Goal: Check status: Check status

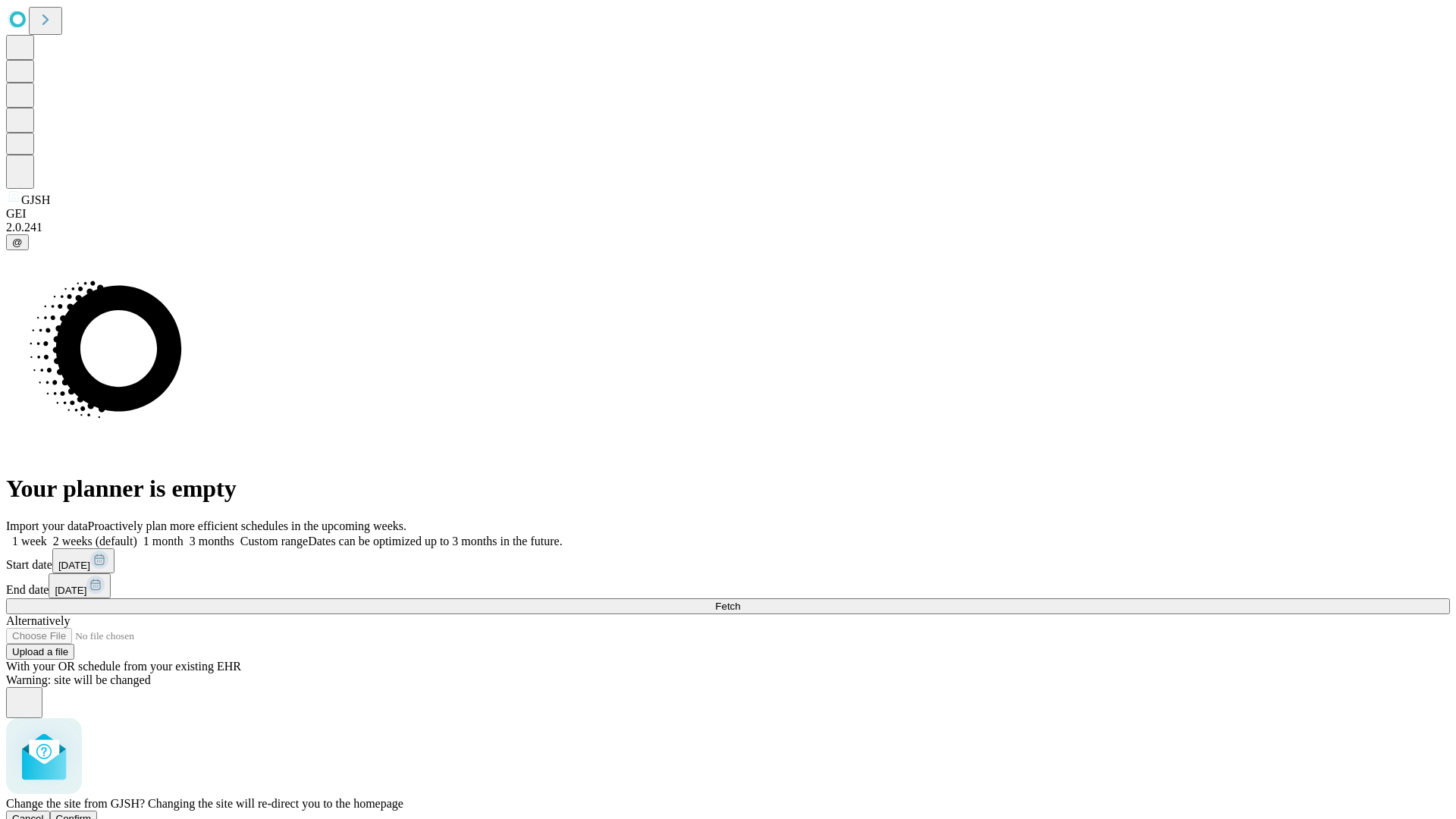
click at [91, 814] on span "Confirm" at bounding box center [73, 819] width 35 height 12
click at [138, 535] on label "2 weeks (default)" at bounding box center [92, 541] width 91 height 13
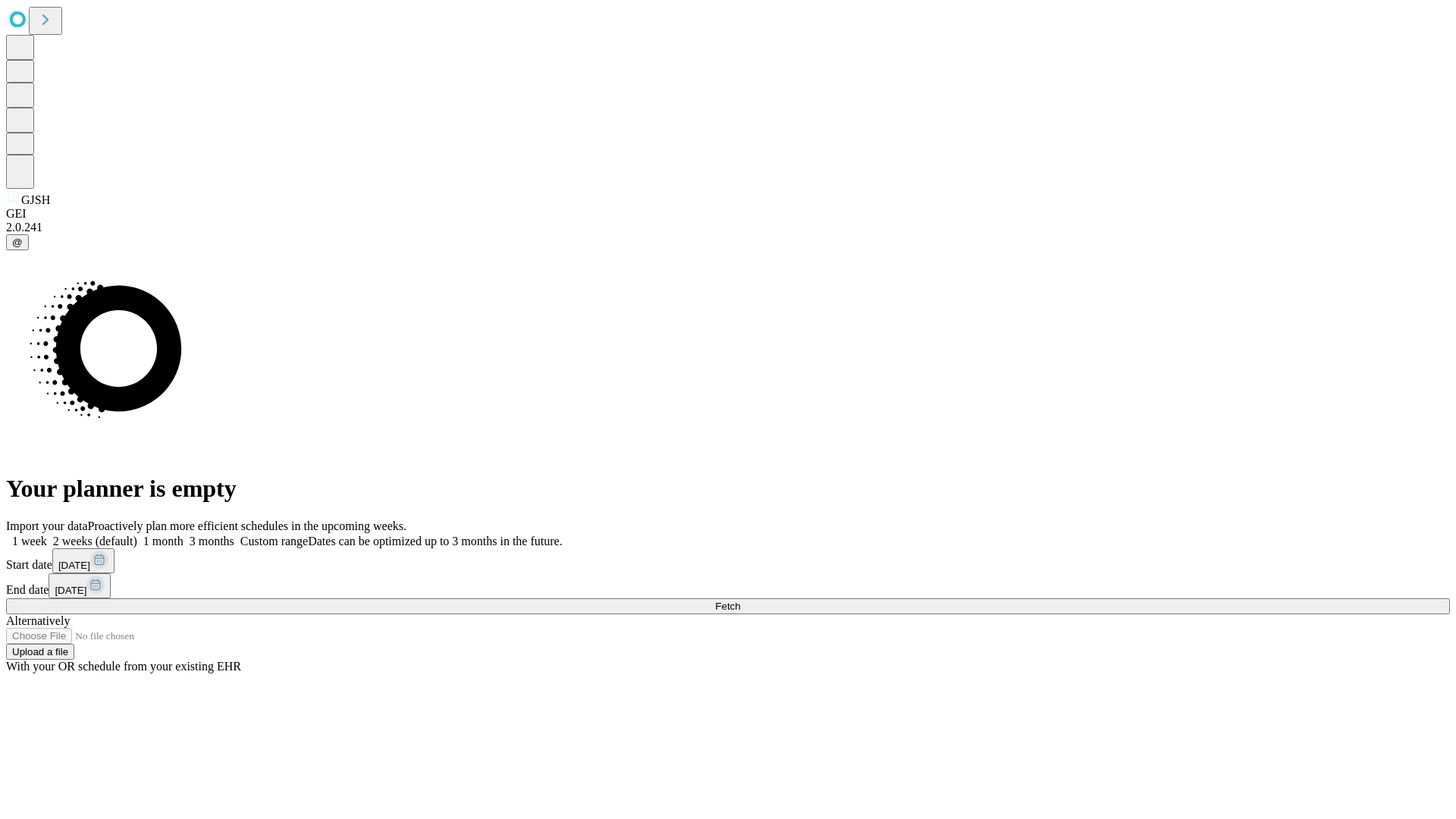
click at [740, 601] on span "Fetch" at bounding box center [728, 606] width 25 height 12
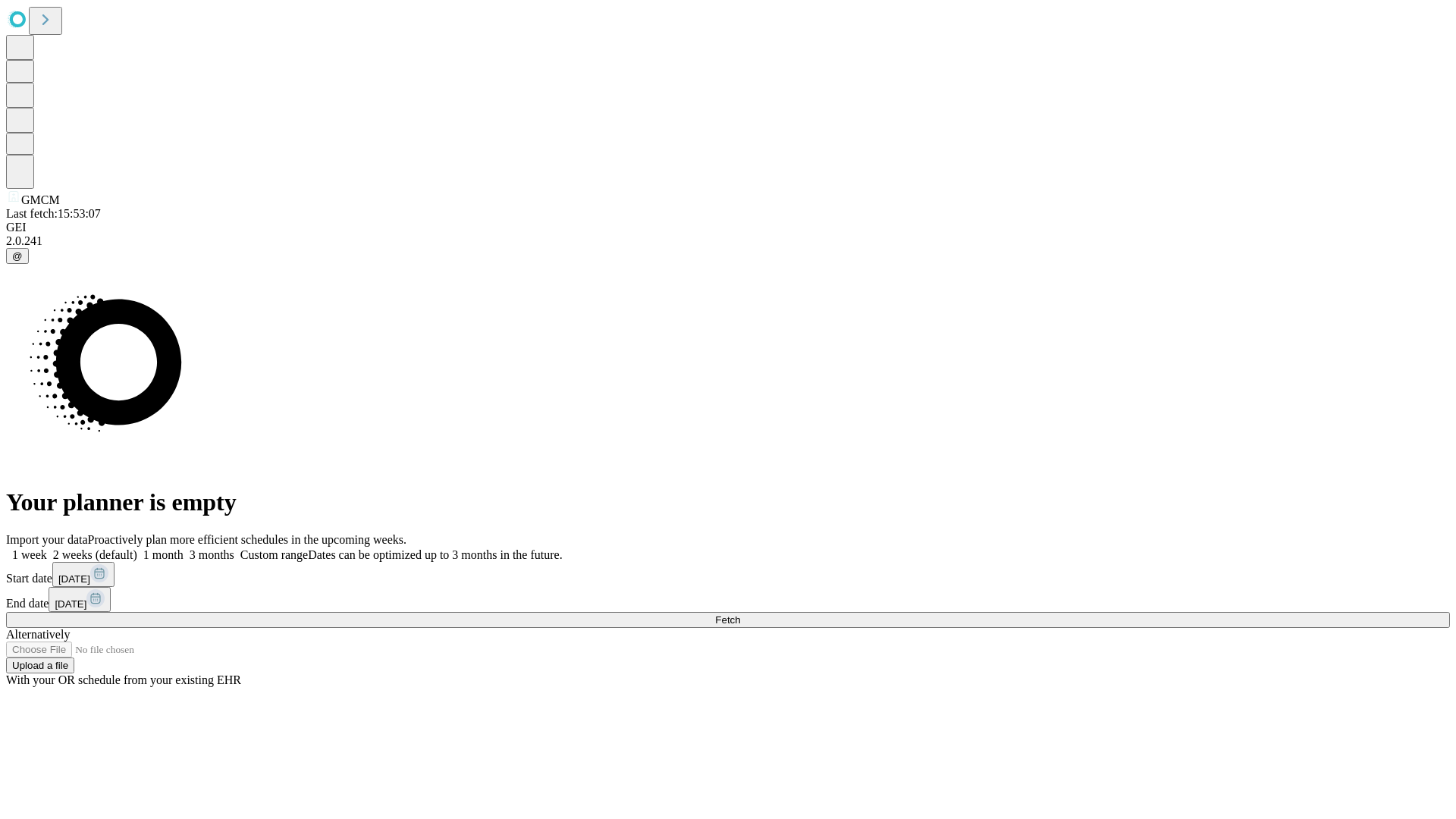
click at [138, 548] on label "2 weeks (default)" at bounding box center [92, 554] width 91 height 13
click at [740, 614] on span "Fetch" at bounding box center [728, 620] width 25 height 12
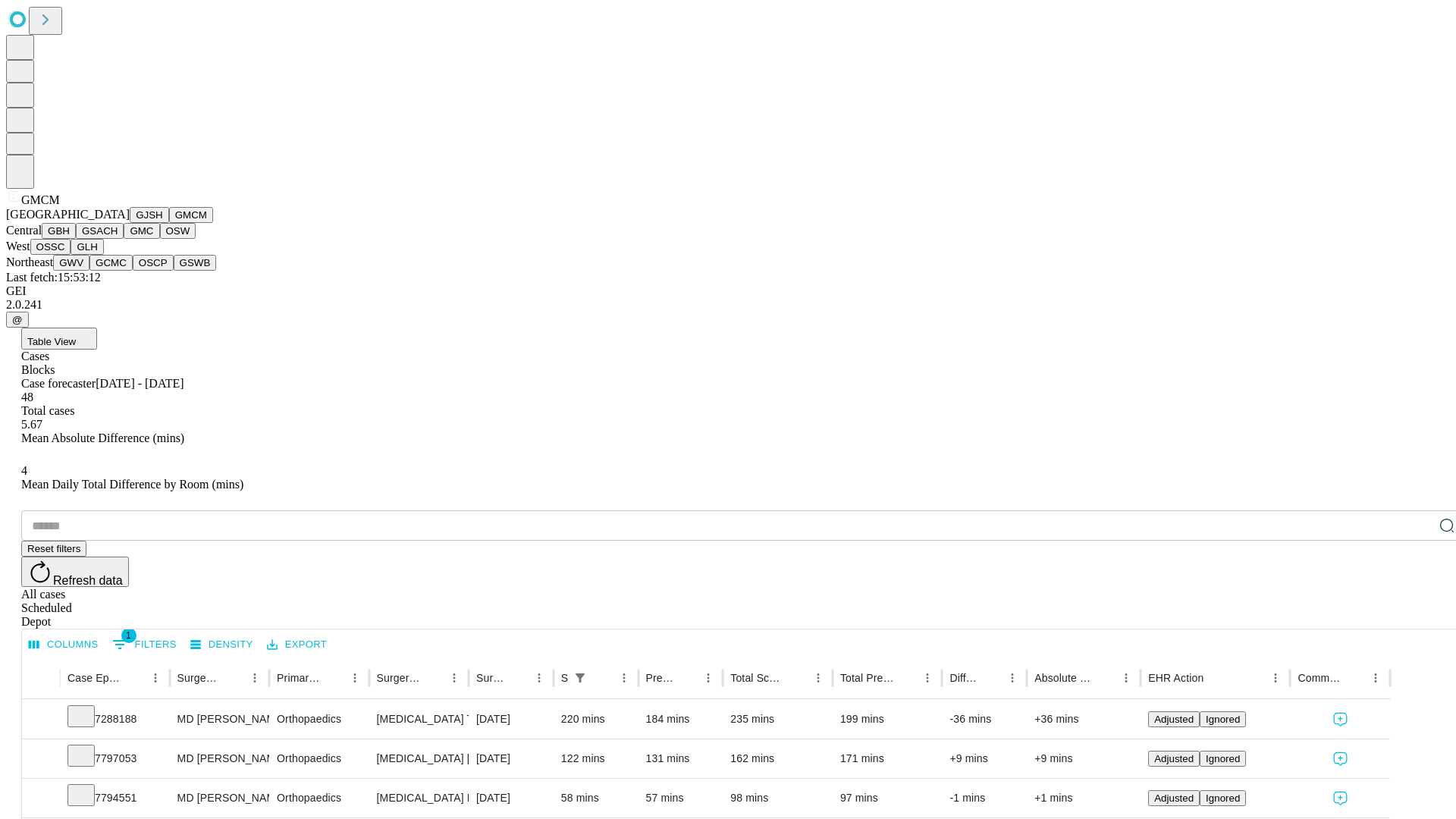
click at [76, 239] on button "GBH" at bounding box center [59, 231] width 34 height 16
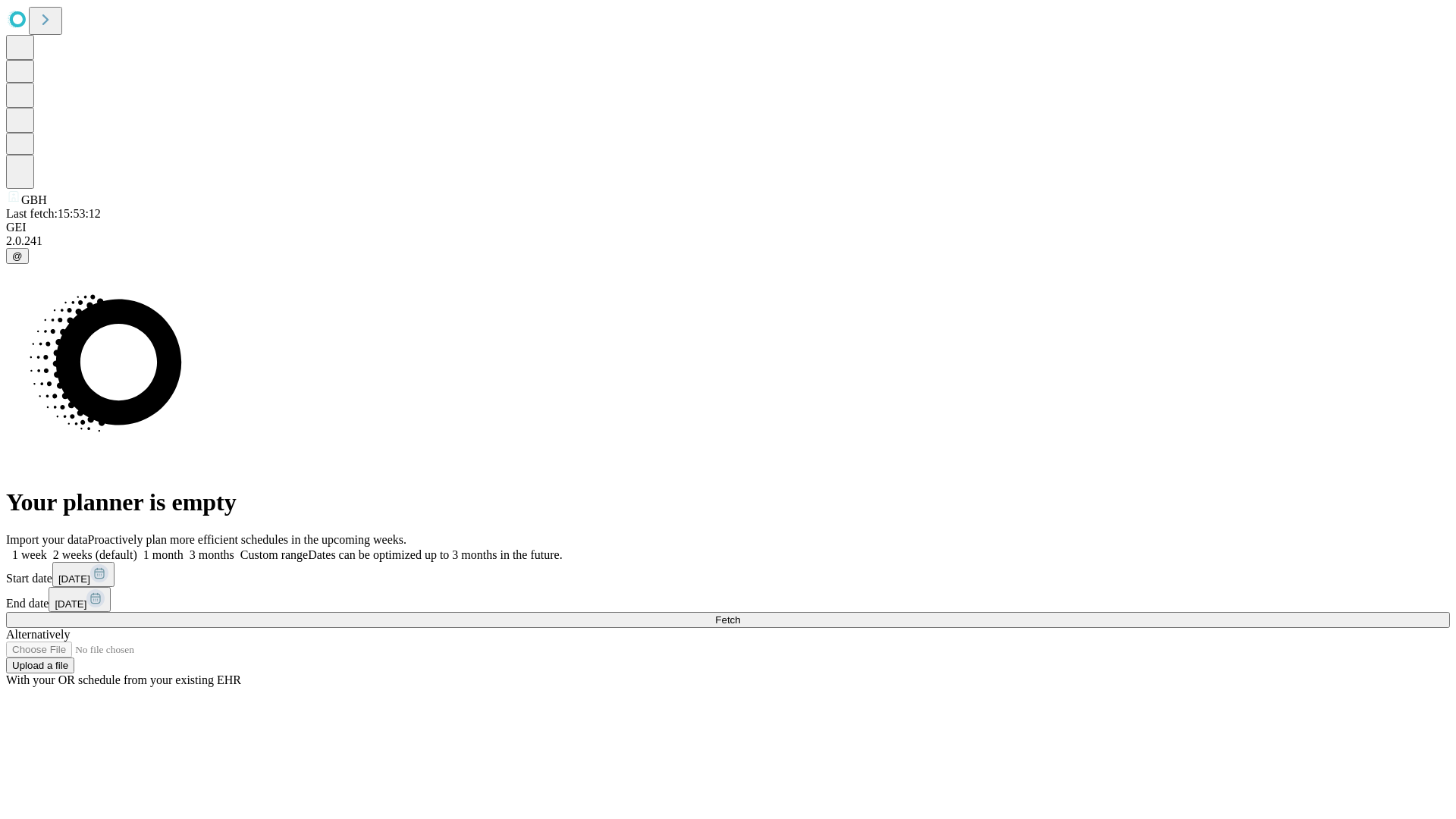
click at [138, 548] on label "2 weeks (default)" at bounding box center [92, 554] width 91 height 13
click at [740, 614] on span "Fetch" at bounding box center [728, 620] width 25 height 12
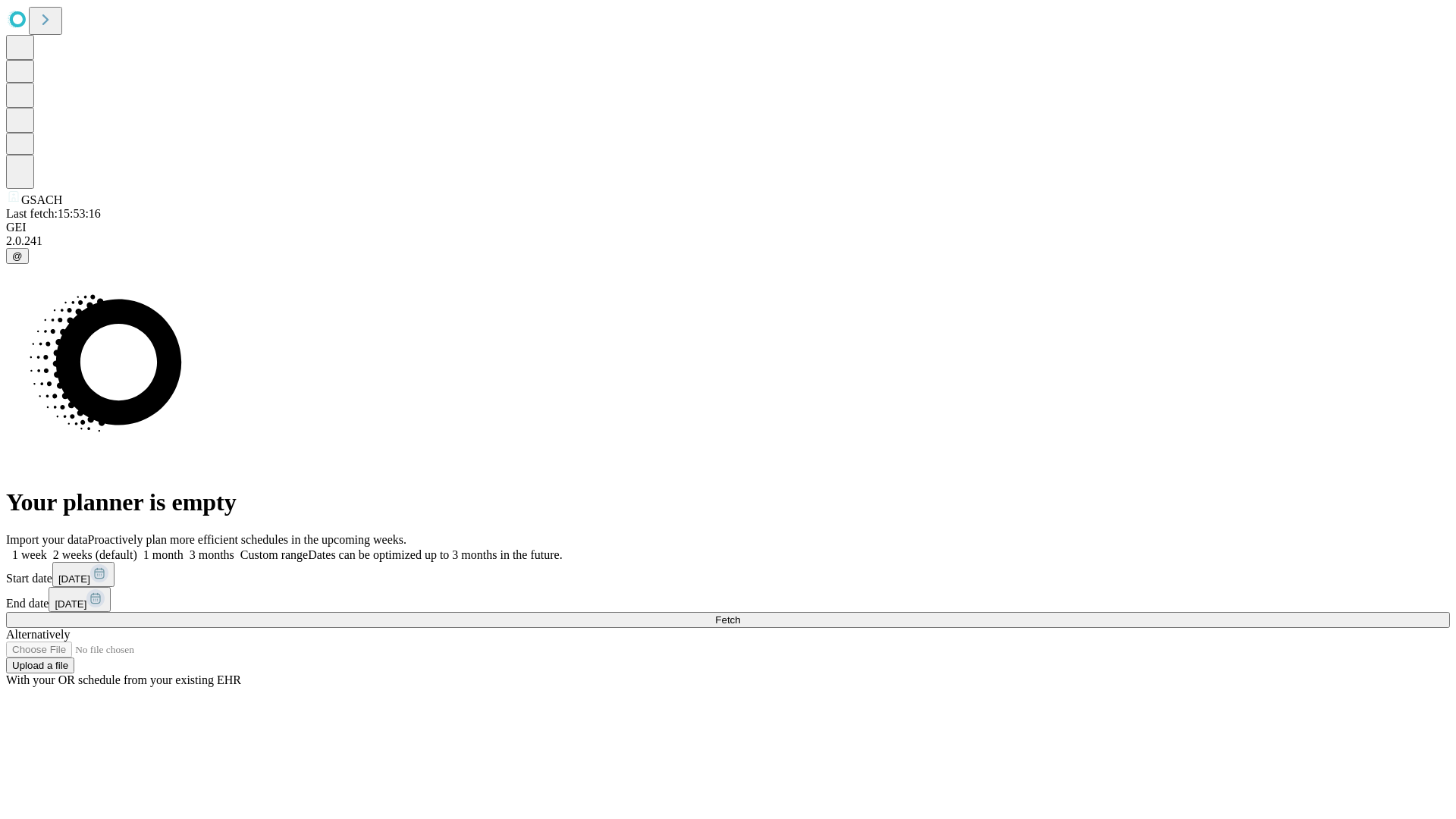
click at [740, 614] on span "Fetch" at bounding box center [728, 620] width 25 height 12
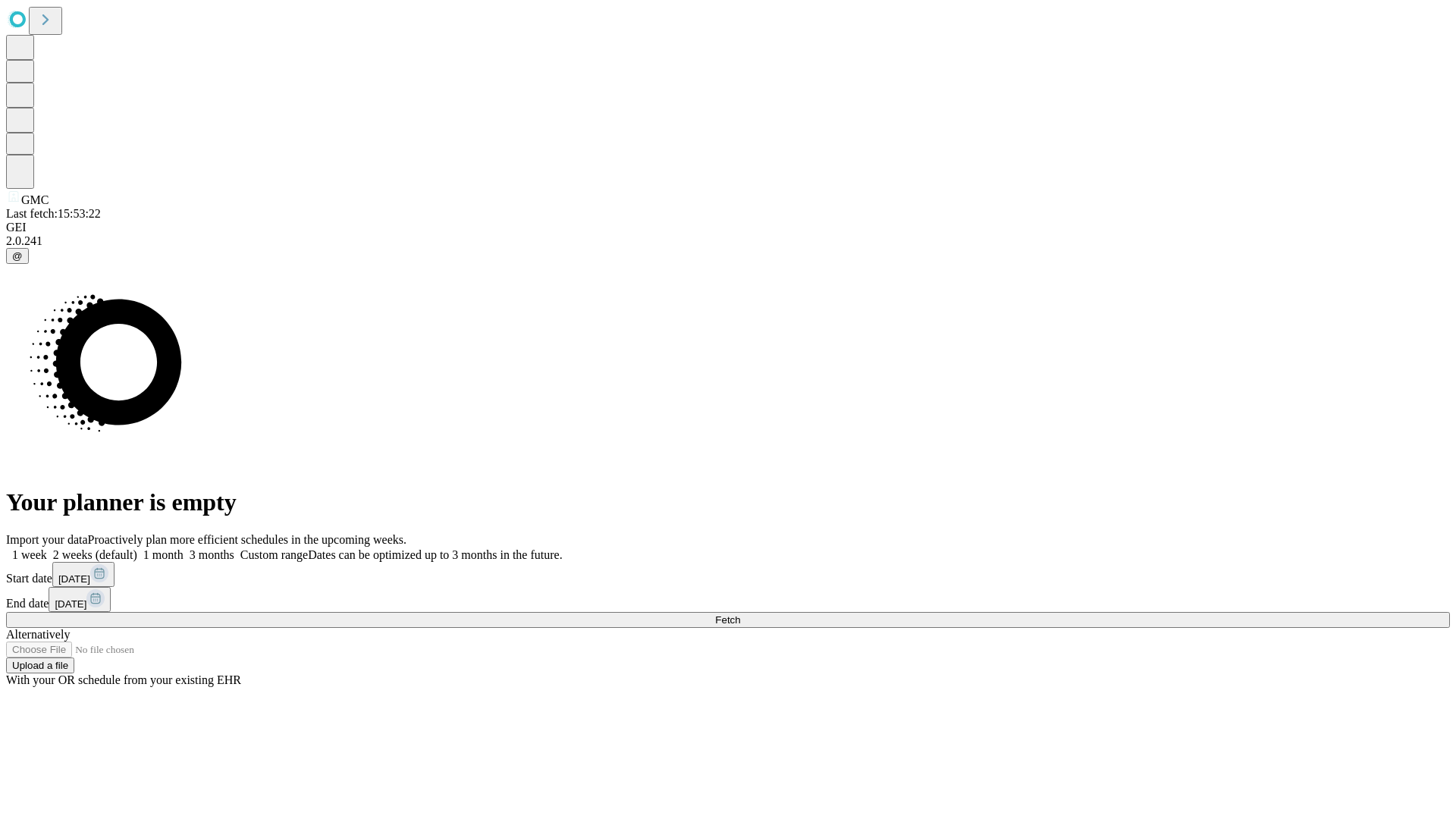
click at [138, 548] on label "2 weeks (default)" at bounding box center [92, 554] width 91 height 13
click at [740, 614] on span "Fetch" at bounding box center [728, 620] width 25 height 12
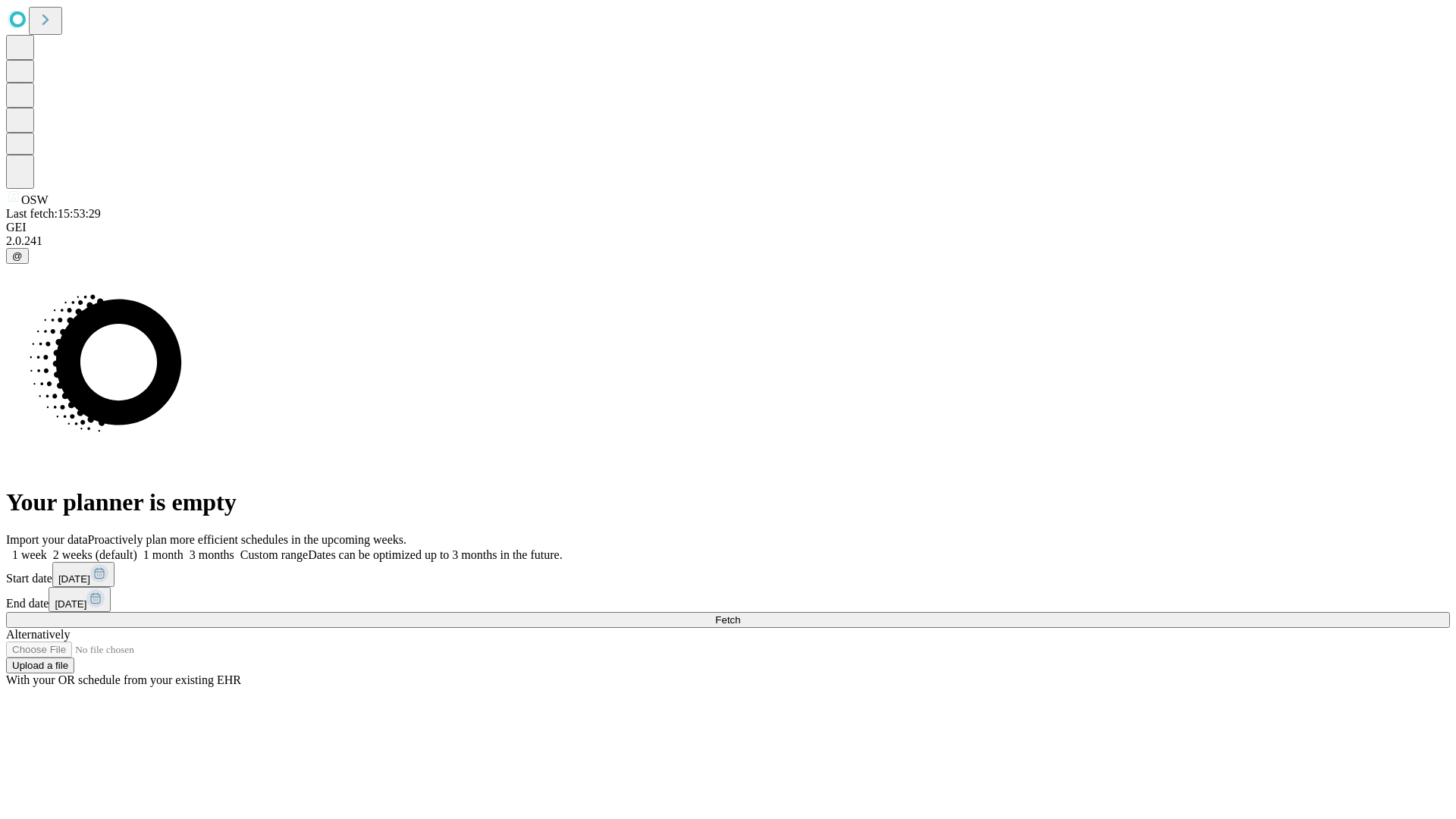
click at [138, 548] on label "2 weeks (default)" at bounding box center [92, 554] width 91 height 13
click at [740, 614] on span "Fetch" at bounding box center [728, 620] width 25 height 12
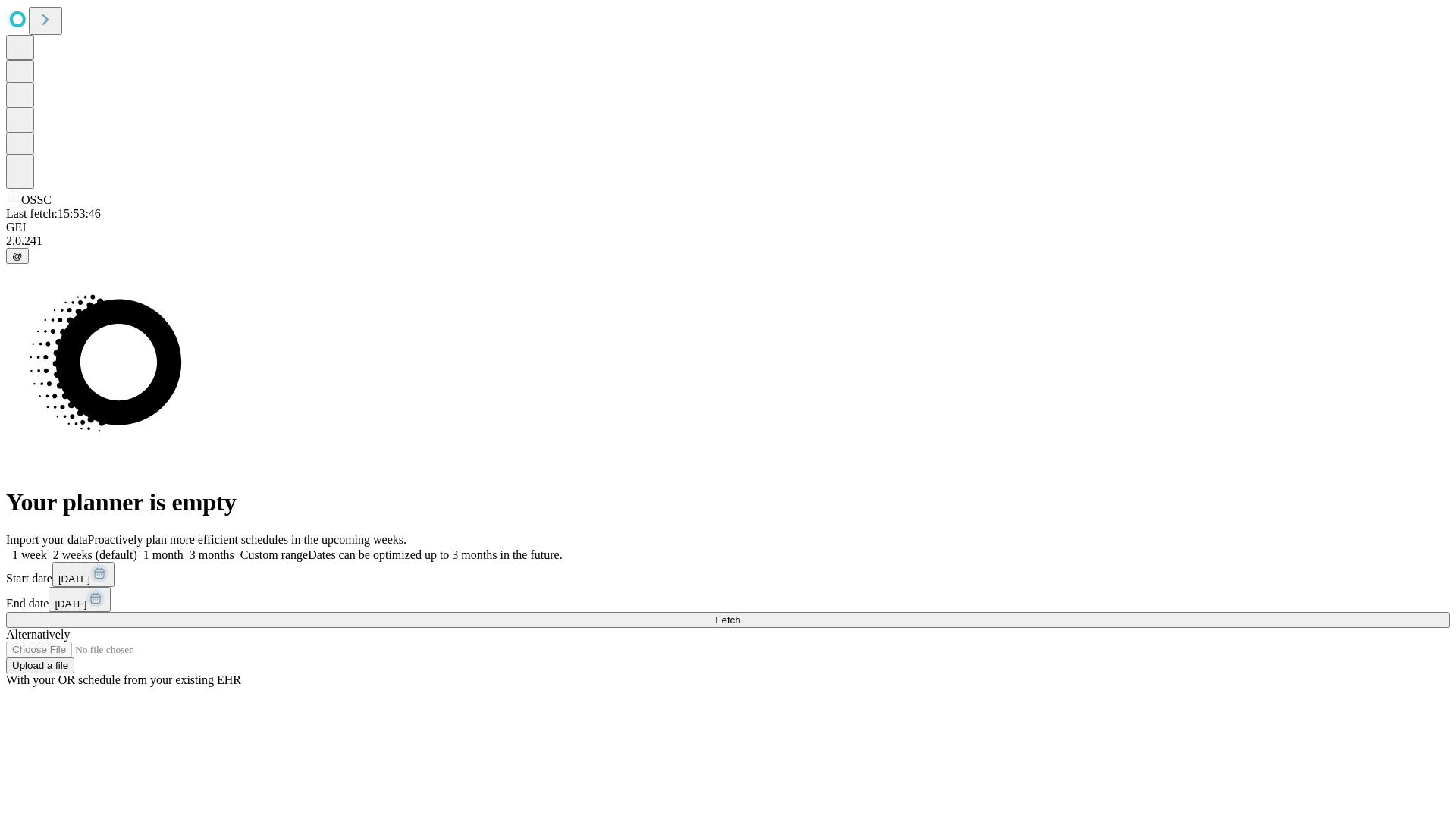
click at [740, 614] on span "Fetch" at bounding box center [728, 620] width 25 height 12
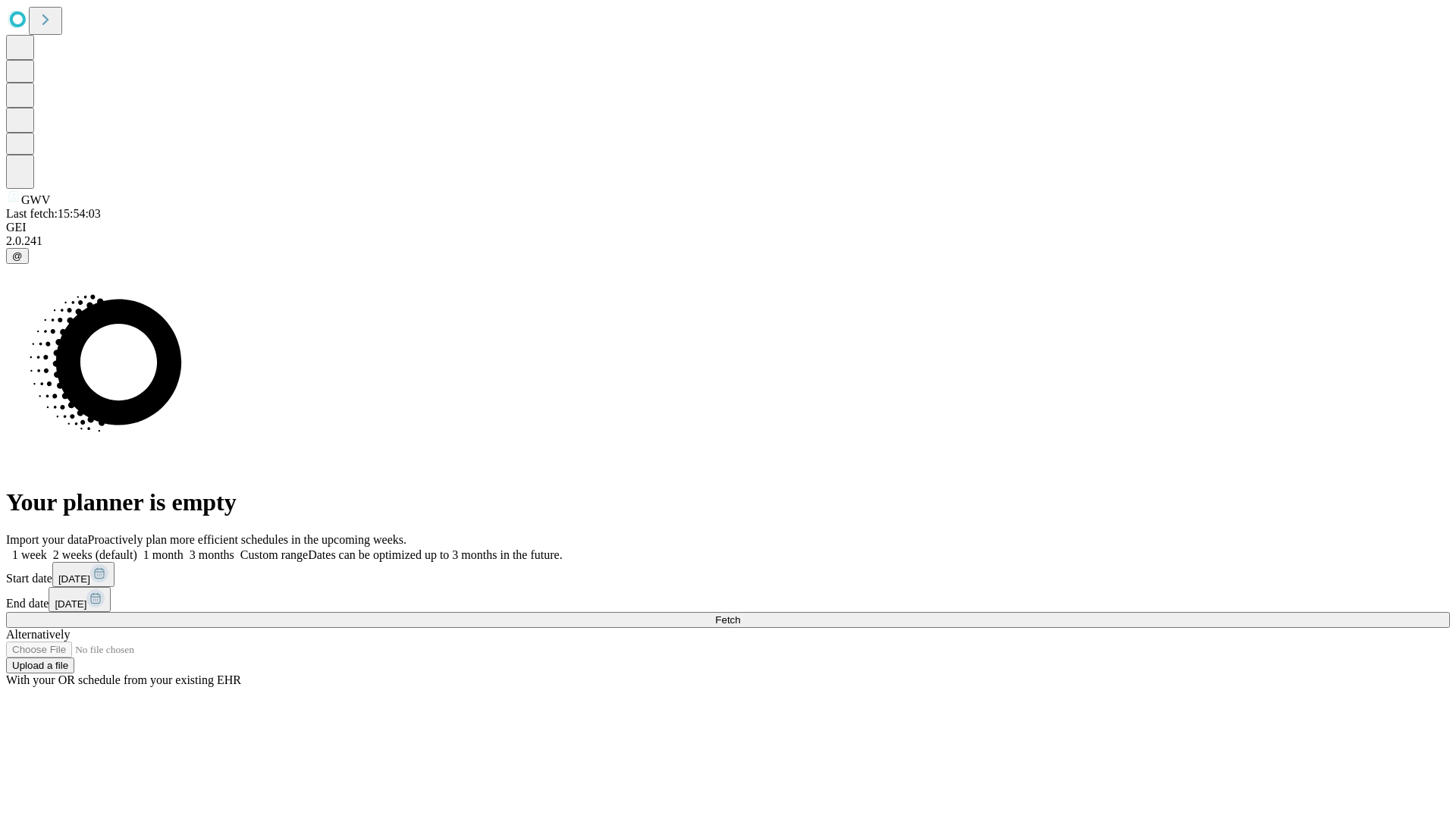
click at [138, 548] on label "2 weeks (default)" at bounding box center [92, 554] width 91 height 13
click at [740, 614] on span "Fetch" at bounding box center [728, 620] width 25 height 12
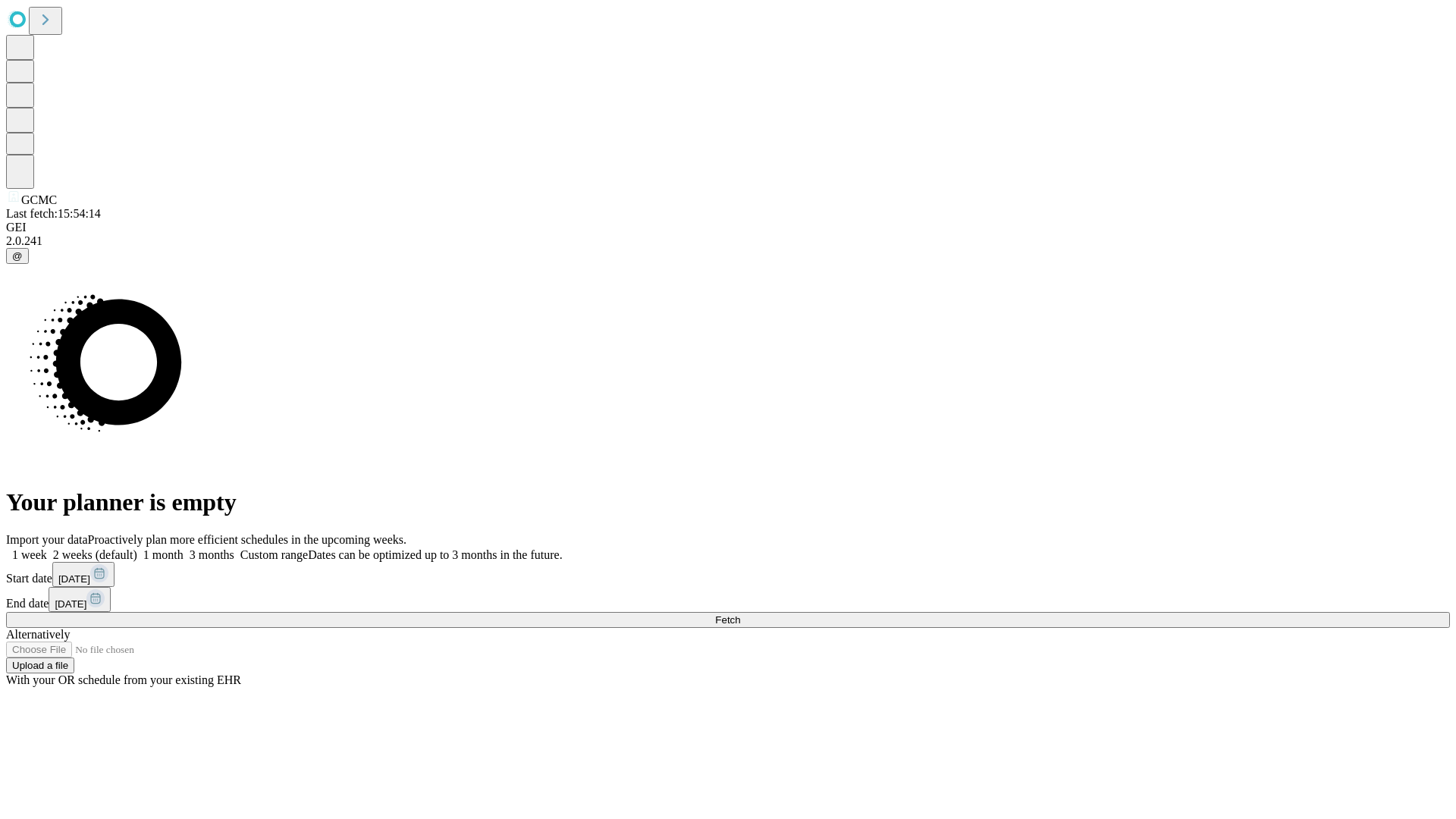
click at [138, 548] on label "2 weeks (default)" at bounding box center [92, 554] width 91 height 13
click at [740, 614] on span "Fetch" at bounding box center [728, 620] width 25 height 12
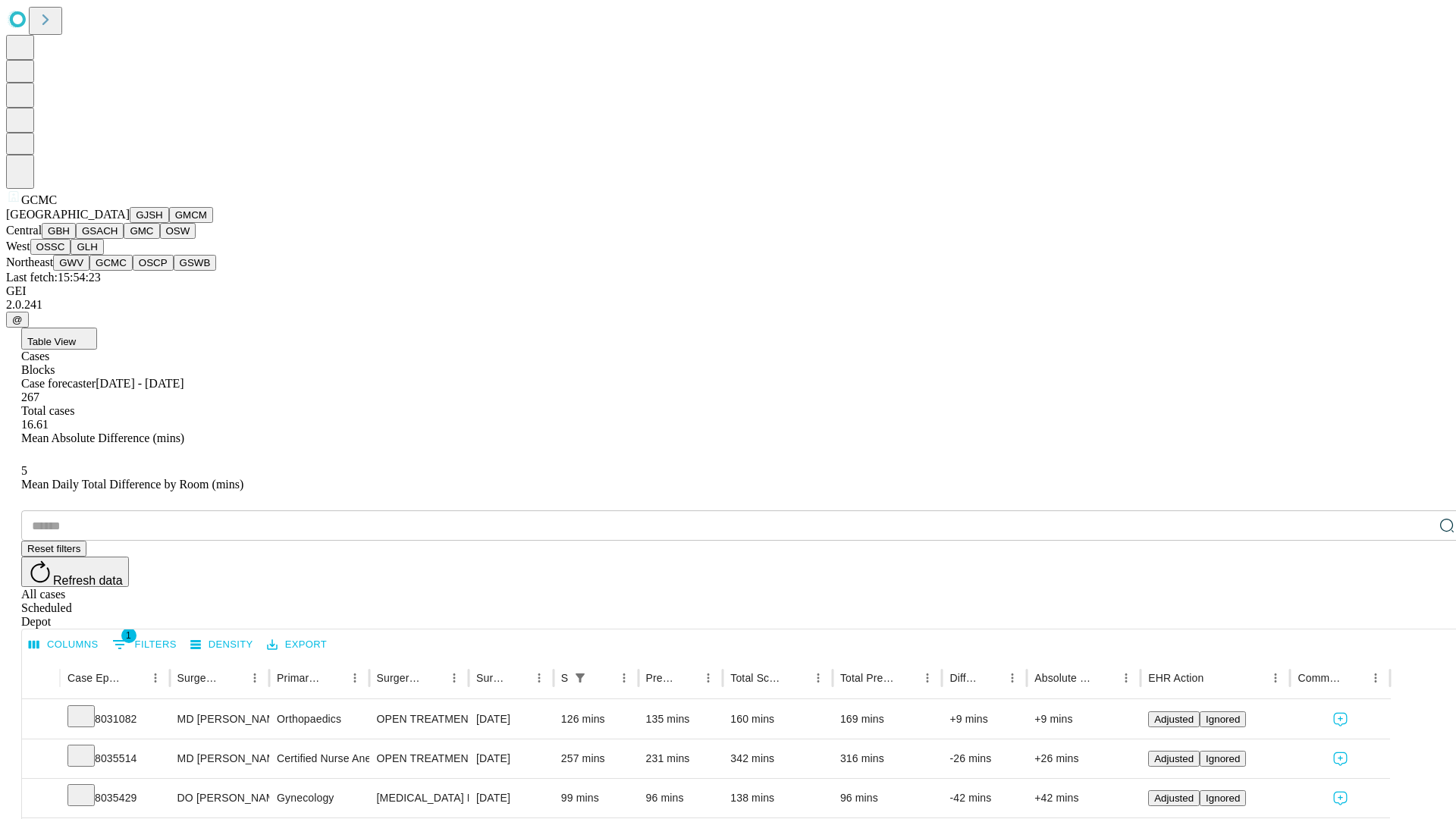
click at [133, 271] on button "OSCP" at bounding box center [153, 263] width 41 height 16
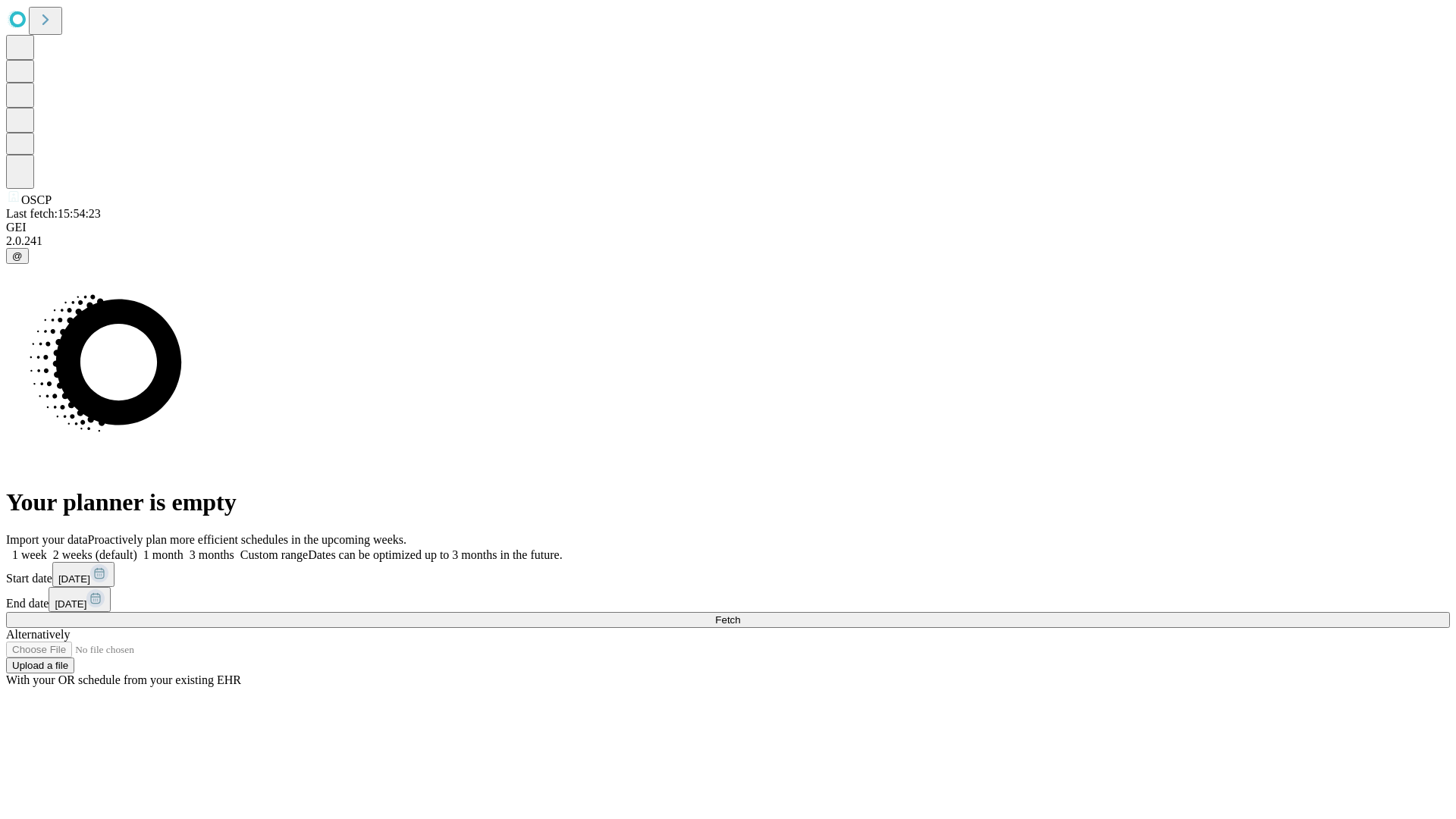
click at [138, 548] on label "2 weeks (default)" at bounding box center [92, 554] width 91 height 13
click at [740, 614] on span "Fetch" at bounding box center [728, 620] width 25 height 12
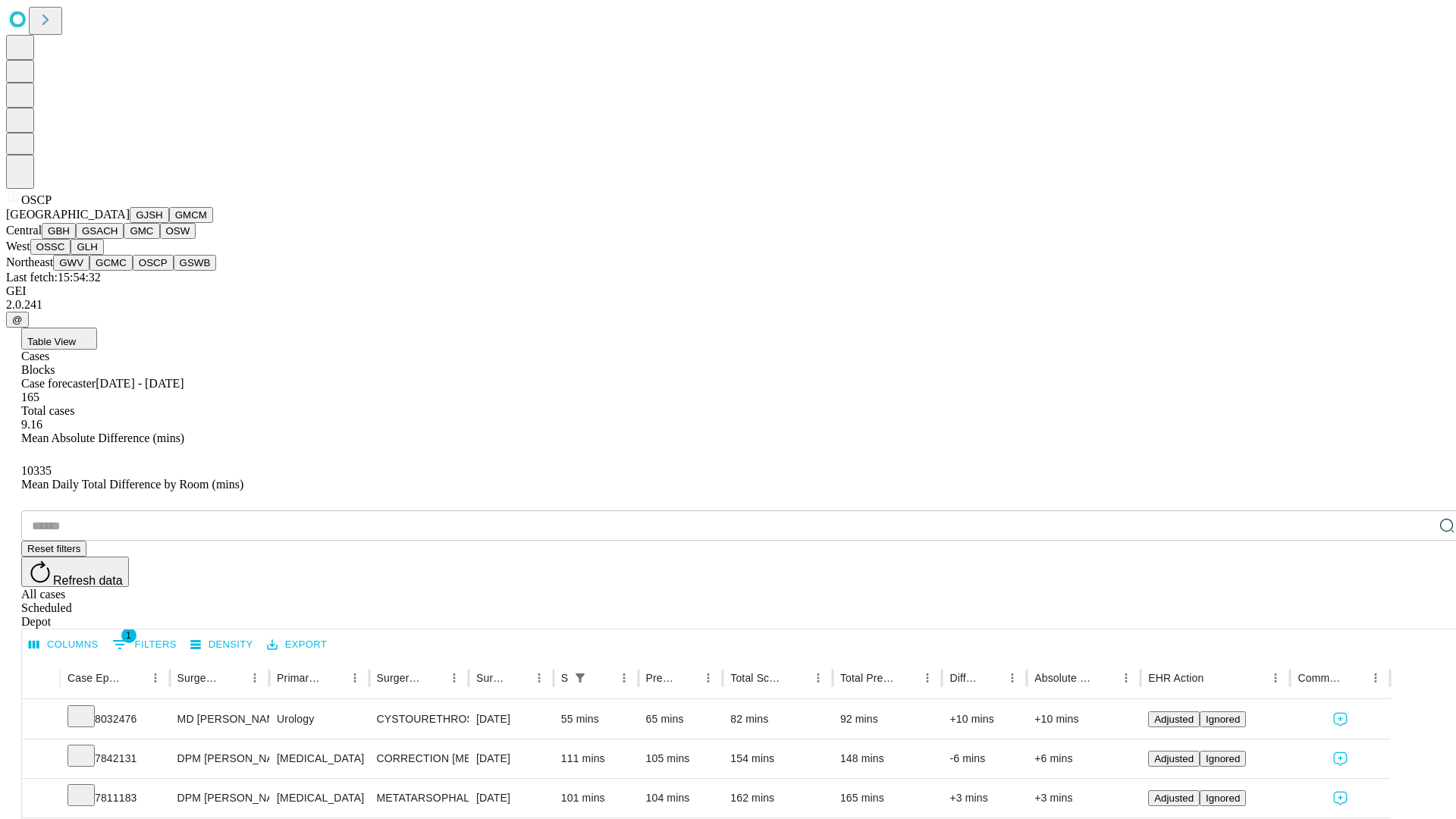
click at [174, 271] on button "GSWB" at bounding box center [196, 263] width 43 height 16
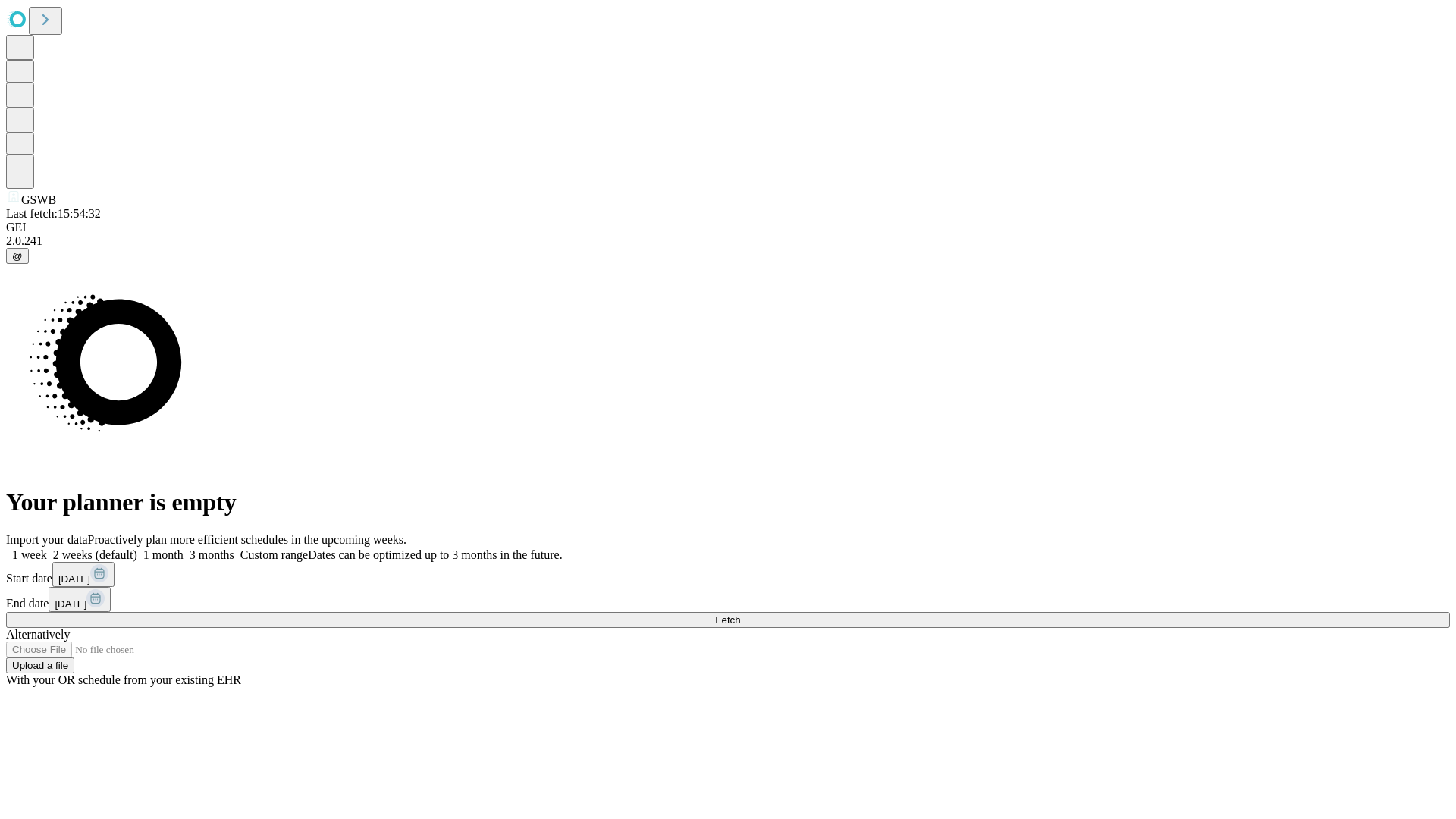
click at [740, 614] on span "Fetch" at bounding box center [728, 620] width 25 height 12
